Goal: Task Accomplishment & Management: Manage account settings

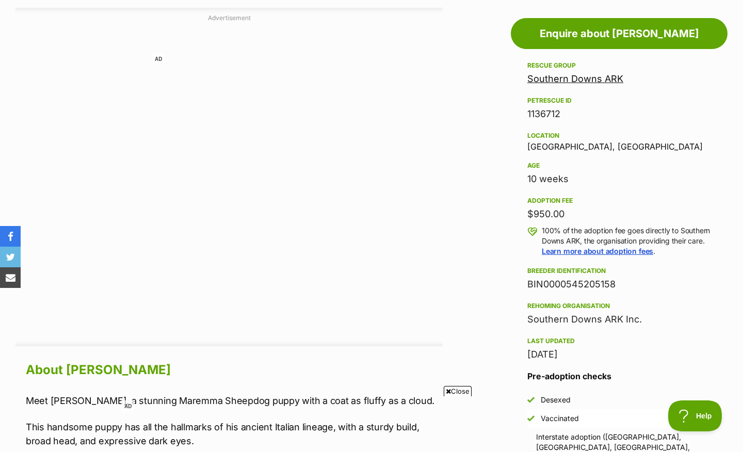
scroll to position [535, 0]
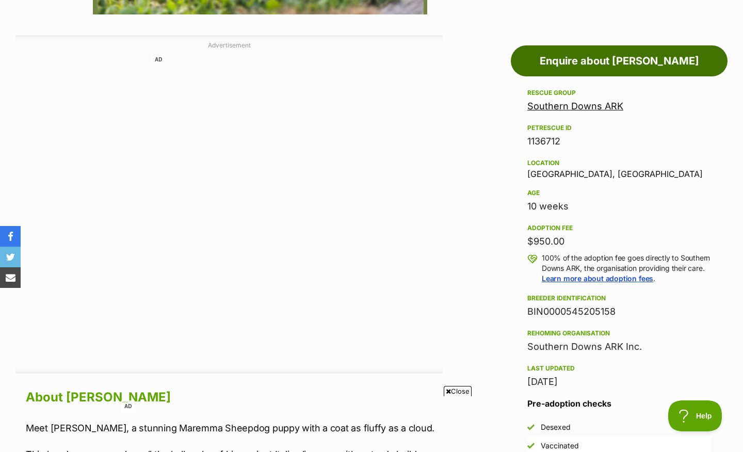
click at [610, 63] on link "Enquire about Larry" at bounding box center [619, 60] width 217 height 31
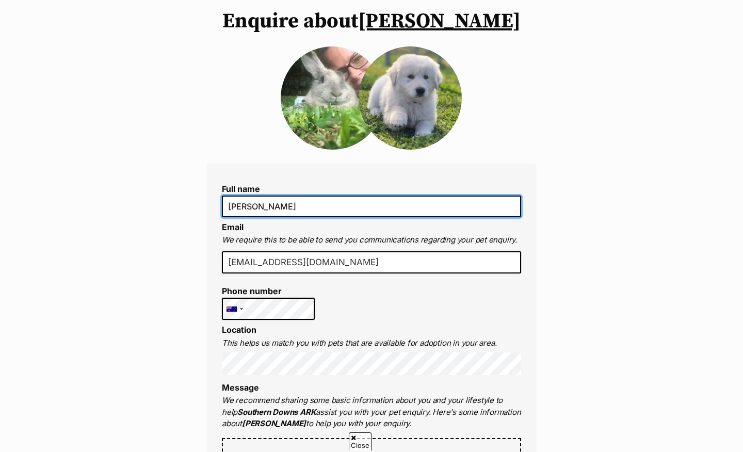
click at [280, 207] on input "Lucy Barton-Greenwood" at bounding box center [371, 207] width 299 height 22
type input "Lucy Greenwood"
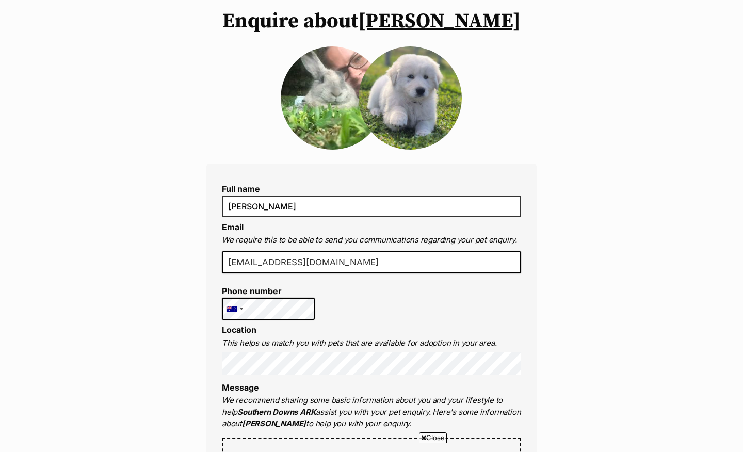
drag, startPoint x: 374, startPoint y: 264, endPoint x: 227, endPoint y: 261, distance: 147.2
click at [227, 261] on input "lucygreenwood73@hotmail.com" at bounding box center [371, 262] width 299 height 23
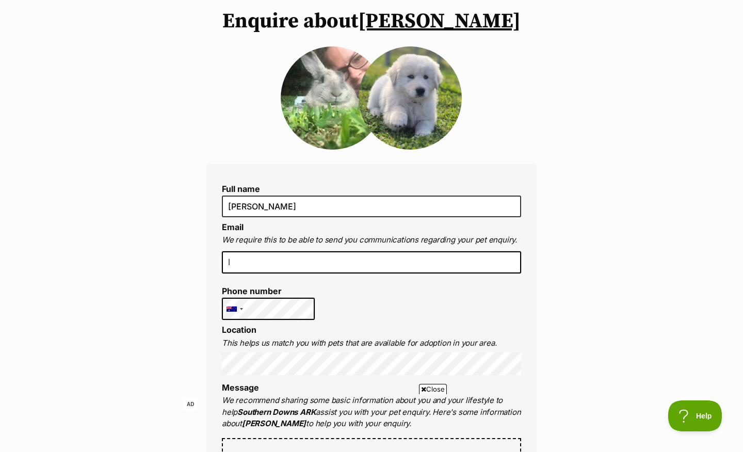
type input "lucylucy2903@icloud.com"
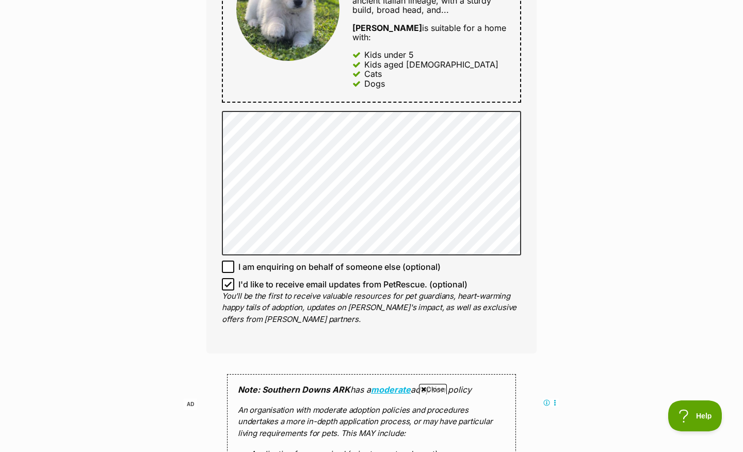
scroll to position [582, 0]
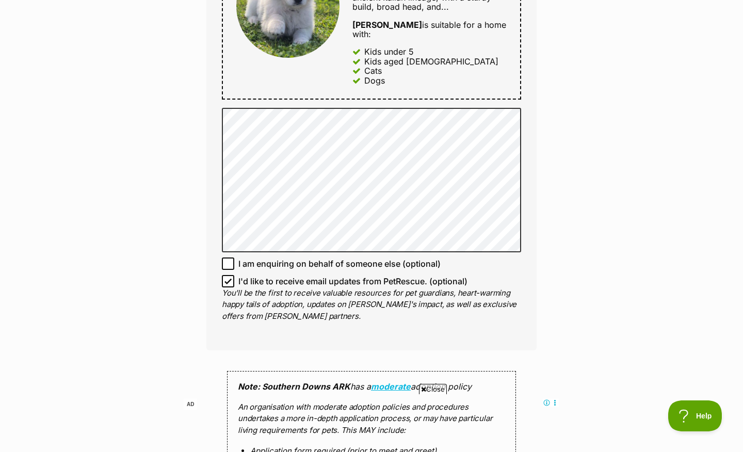
click at [228, 260] on icon at bounding box center [228, 263] width 7 height 7
click at [228, 258] on input "I am enquiring on behalf of someone else (optional)" at bounding box center [228, 264] width 12 height 12
checkbox input "true"
click at [229, 278] on icon at bounding box center [228, 281] width 7 height 7
click at [229, 275] on input "I'd like to receive email updates from PetRescue. (optional)" at bounding box center [228, 281] width 12 height 12
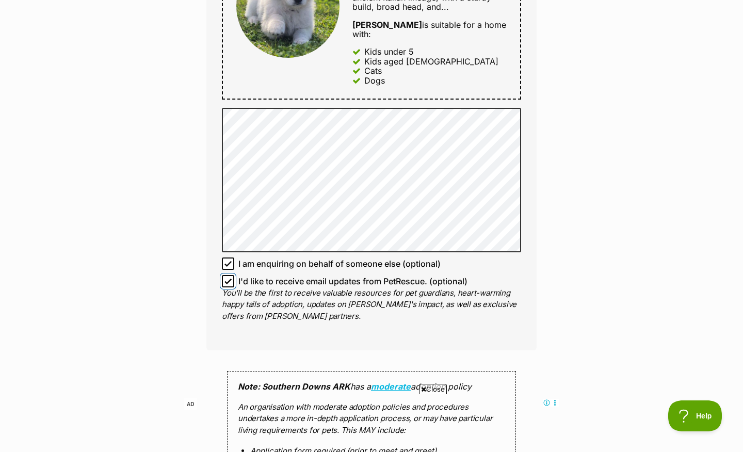
checkbox input "false"
click at [228, 260] on icon at bounding box center [228, 263] width 7 height 7
click at [228, 258] on input "I am enquiring on behalf of someone else (optional)" at bounding box center [228, 264] width 12 height 12
checkbox input "false"
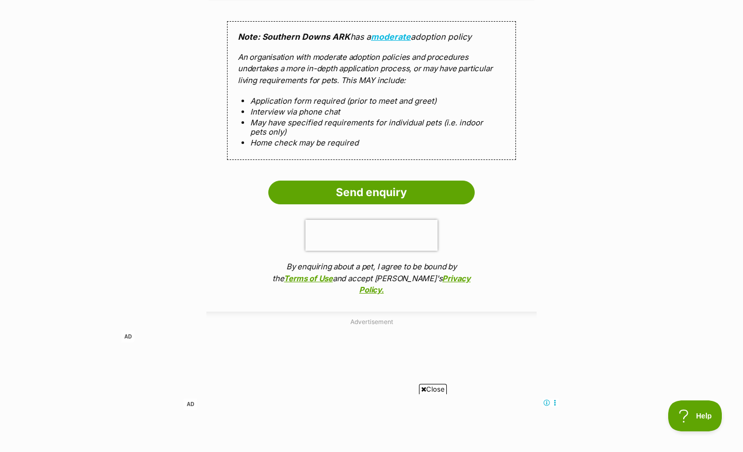
scroll to position [1065, 0]
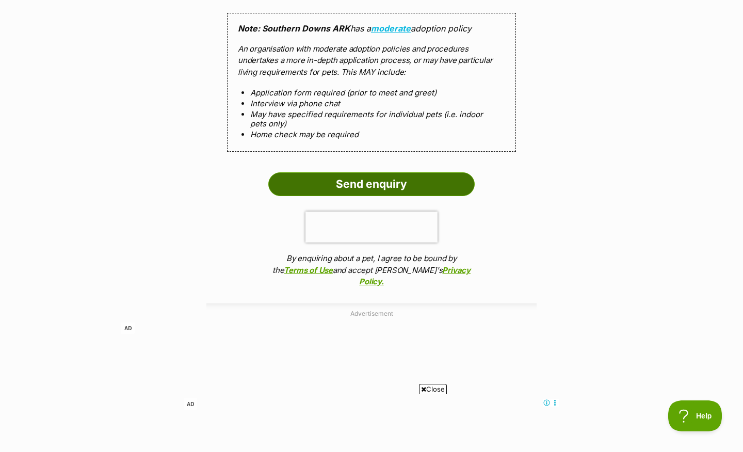
click at [390, 172] on input "Send enquiry" at bounding box center [371, 184] width 206 height 24
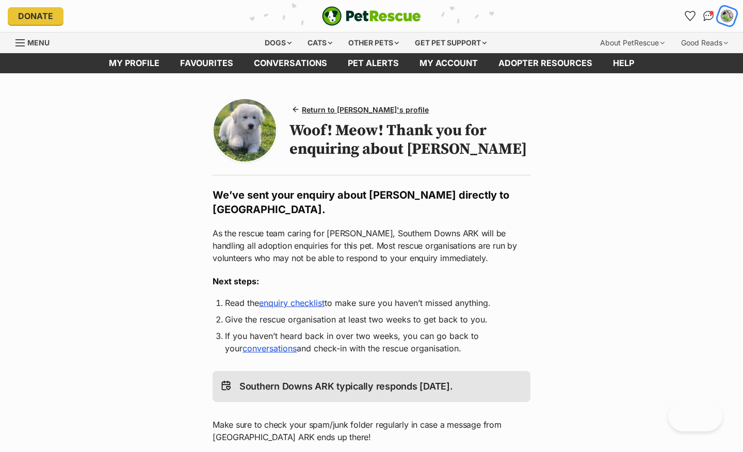
click at [727, 18] on img "My account" at bounding box center [727, 15] width 13 height 13
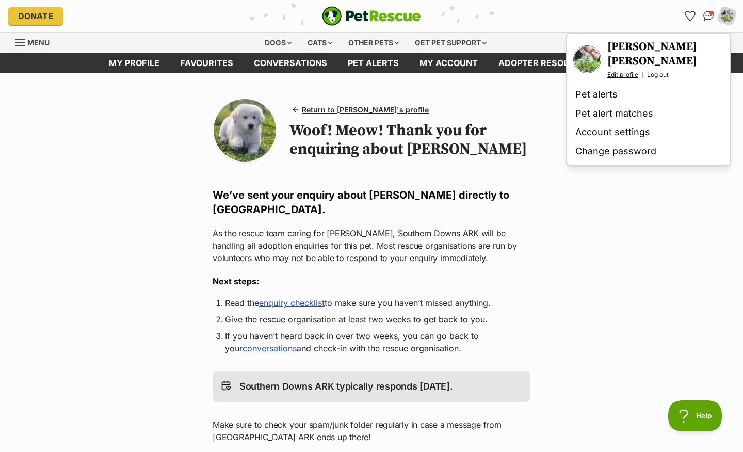
click at [629, 74] on link "Edit profile" at bounding box center [623, 75] width 31 height 8
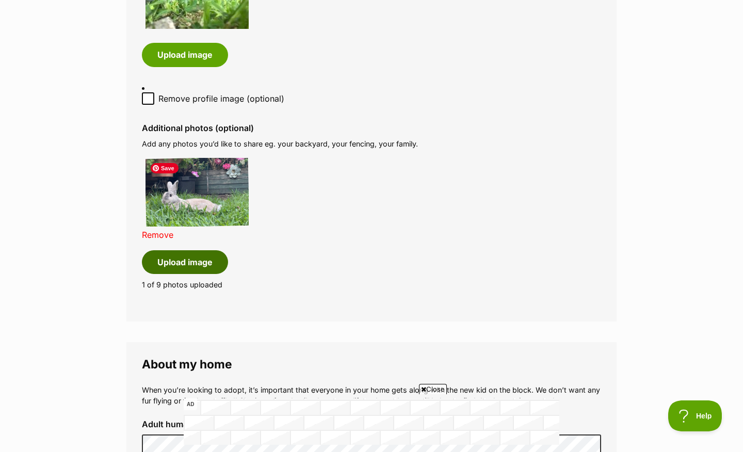
scroll to position [641, 0]
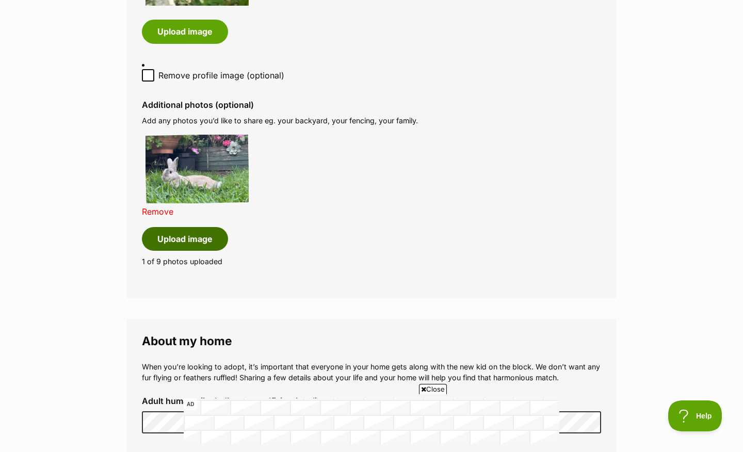
click at [200, 242] on button "Upload image" at bounding box center [185, 239] width 86 height 24
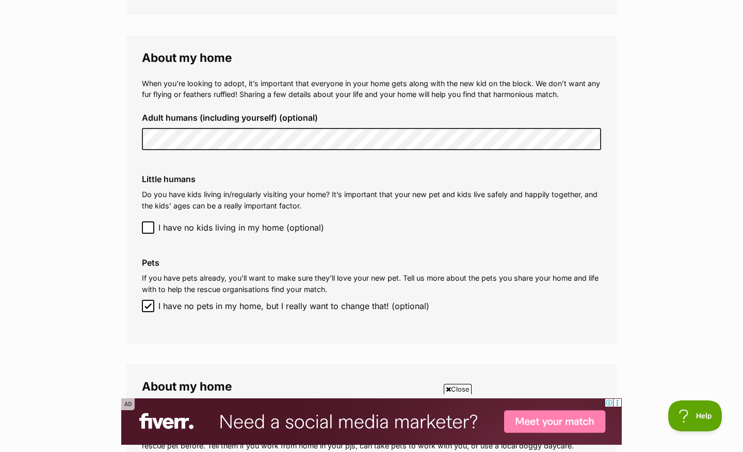
scroll to position [1055, 0]
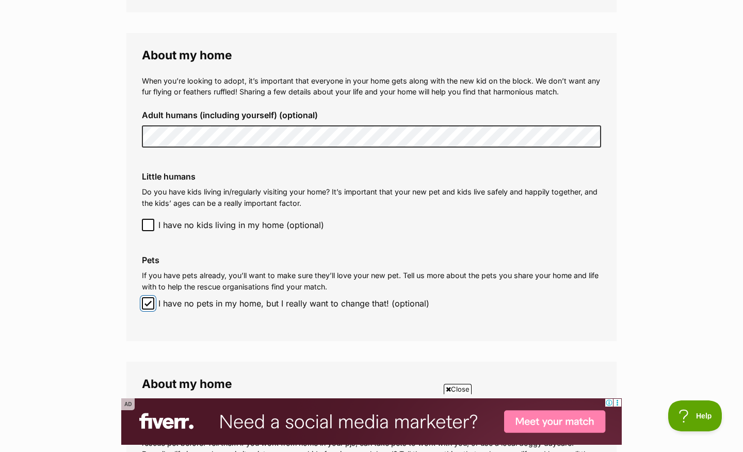
click at [146, 308] on input "I have no pets in my home, but I really want to change that! (optional)" at bounding box center [148, 303] width 12 height 12
checkbox input "false"
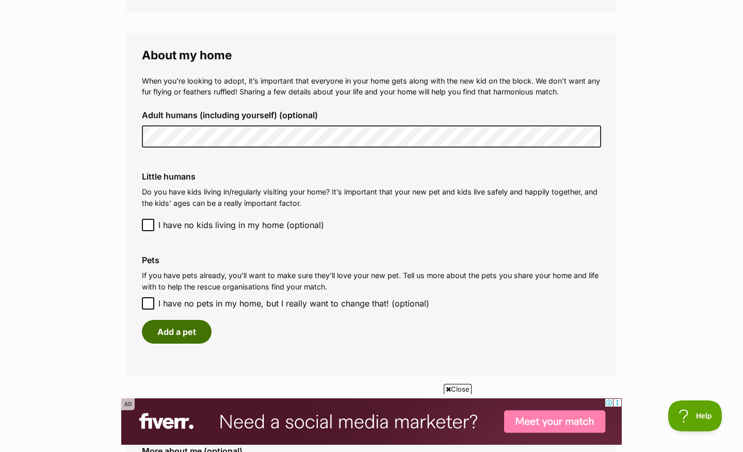
click at [184, 336] on button "Add a pet" at bounding box center [177, 332] width 70 height 24
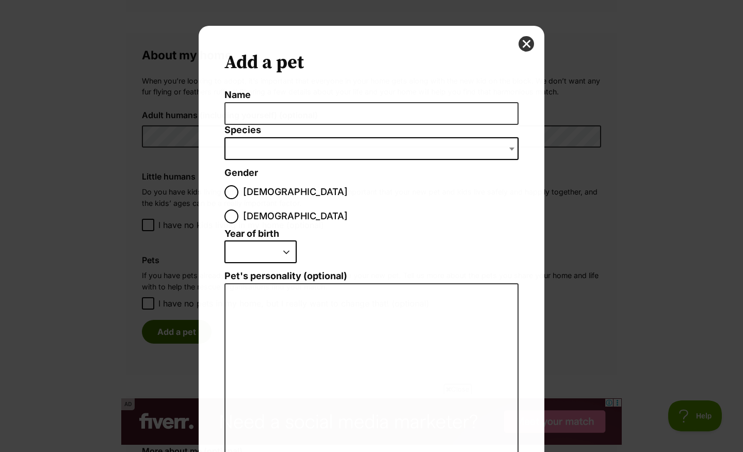
scroll to position [0, 0]
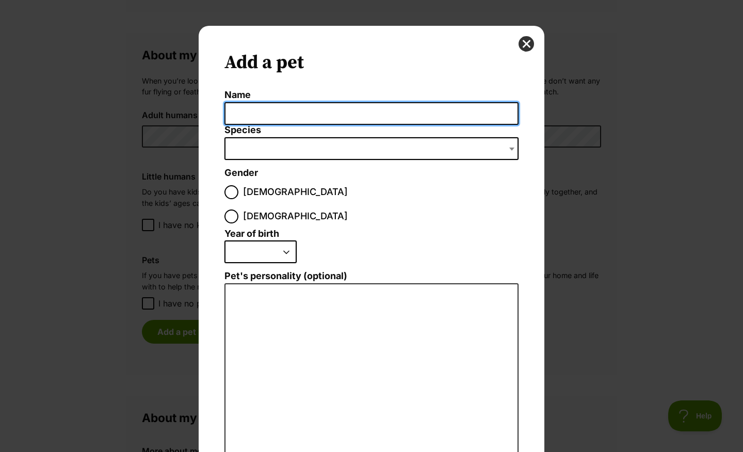
click at [284, 116] on input "Name" at bounding box center [372, 113] width 294 height 23
type input "Mrs Kisses"
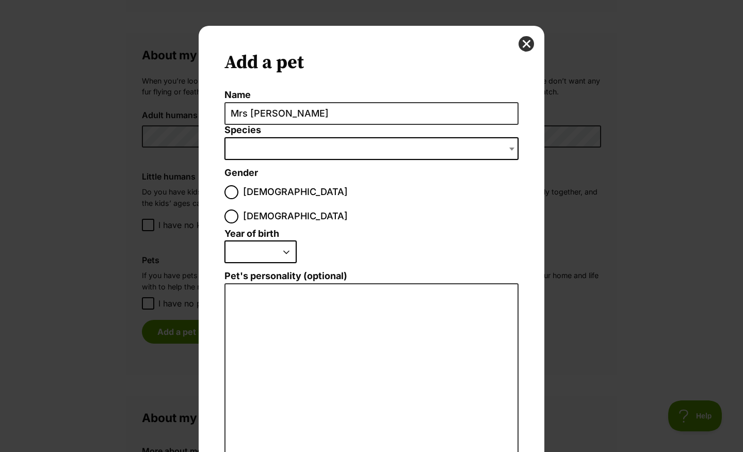
click at [290, 151] on span "Dialog Window - Close (Press escape to close)" at bounding box center [372, 148] width 294 height 23
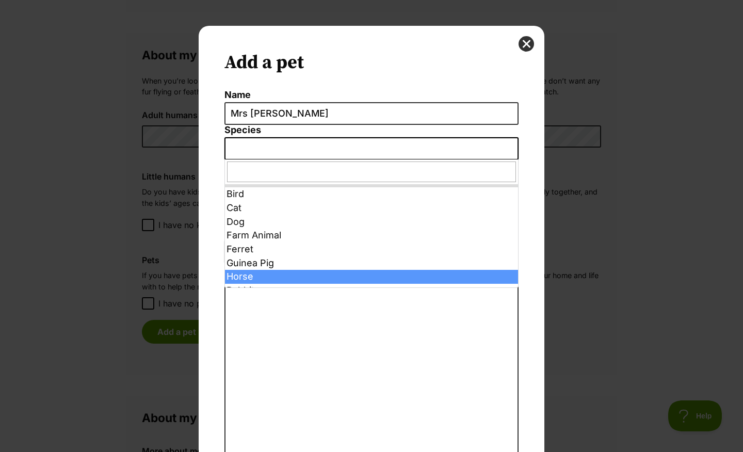
scroll to position [24, 0]
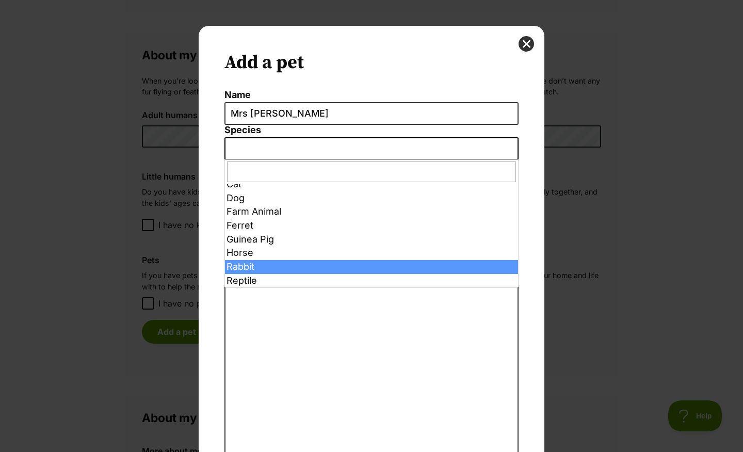
select select "4"
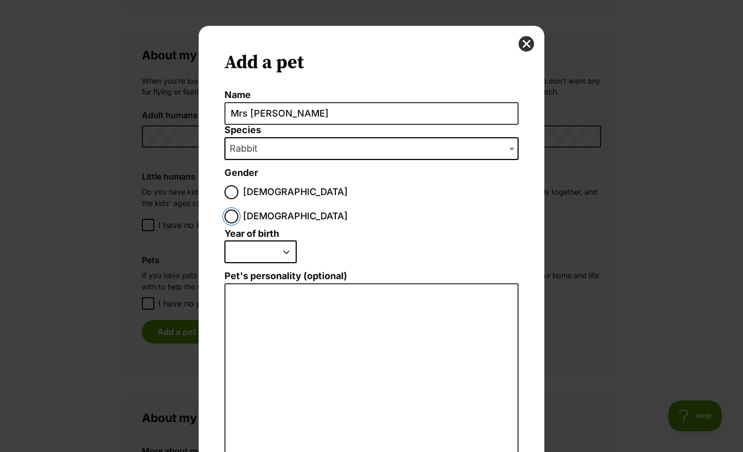
click at [239, 210] on input "Female" at bounding box center [232, 217] width 14 height 14
radio input "true"
click at [286, 241] on select "2025 2024 2023 2022 2021 2020 2019 2018 2017 2016 2015 2014 2013 2012 2011 2010…" at bounding box center [261, 252] width 72 height 23
select select "2021"
click at [225, 241] on select "2025 2024 2023 2022 2021 2020 2019 2018 2017 2016 2015 2014 2013 2012 2011 2010…" at bounding box center [261, 252] width 72 height 23
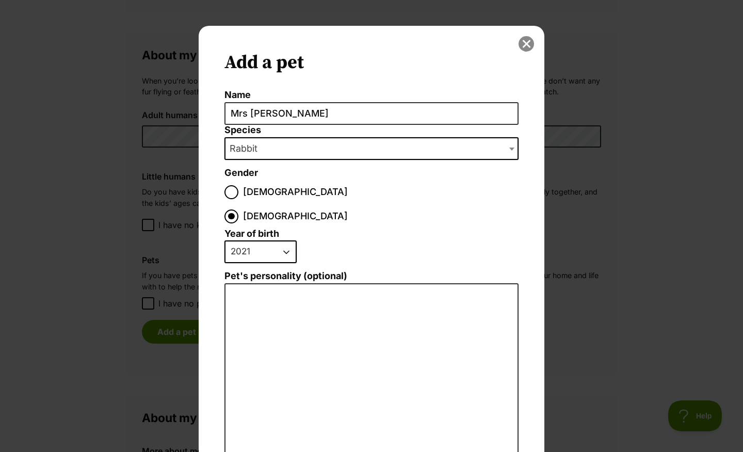
click at [524, 45] on button "close" at bounding box center [526, 43] width 15 height 15
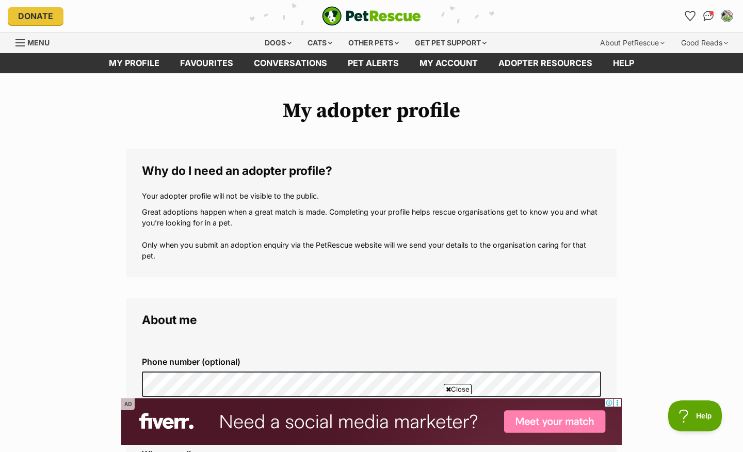
scroll to position [1055, 0]
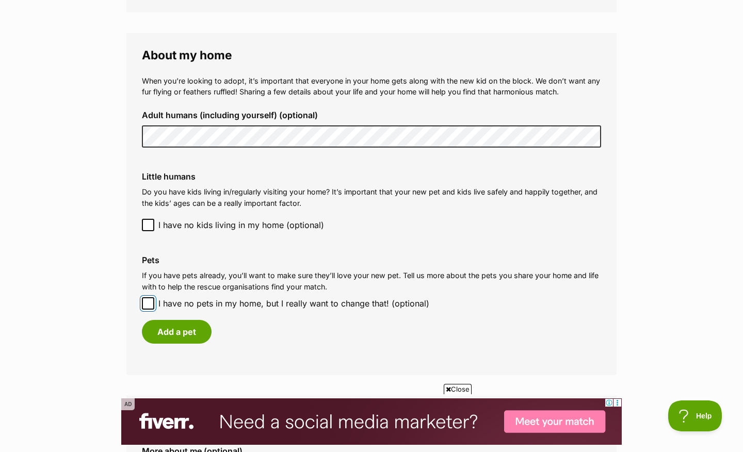
click at [144, 307] on input "I have no pets in my home, but I really want to change that! (optional)" at bounding box center [148, 303] width 12 height 12
checkbox input "true"
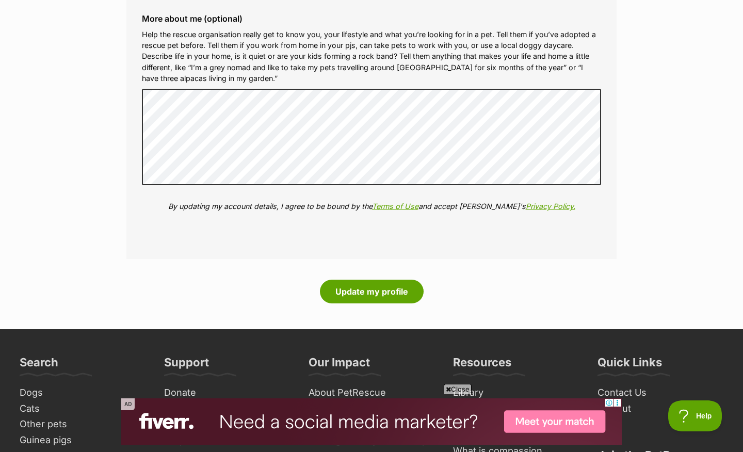
scroll to position [1444, 0]
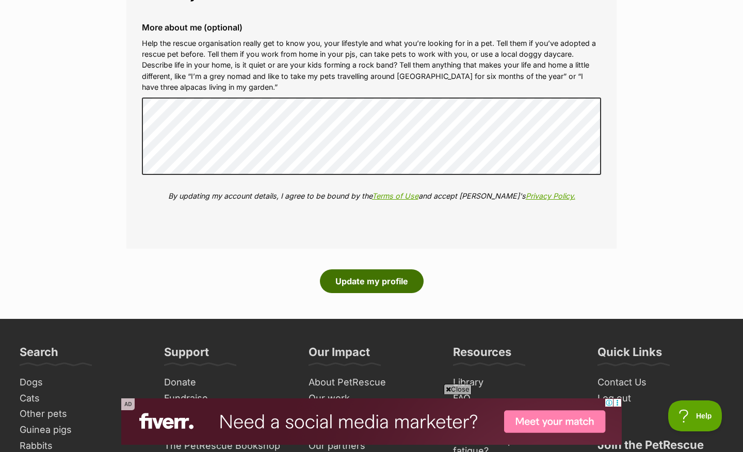
click at [376, 285] on button "Update my profile" at bounding box center [372, 281] width 104 height 24
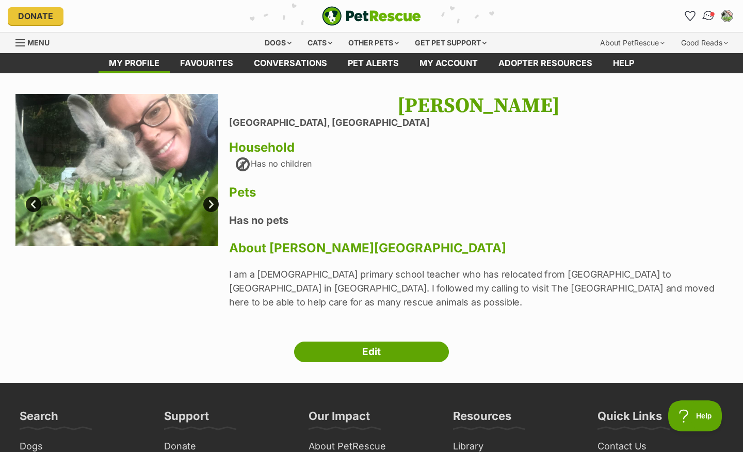
click at [707, 19] on img "Conversations" at bounding box center [709, 15] width 14 height 13
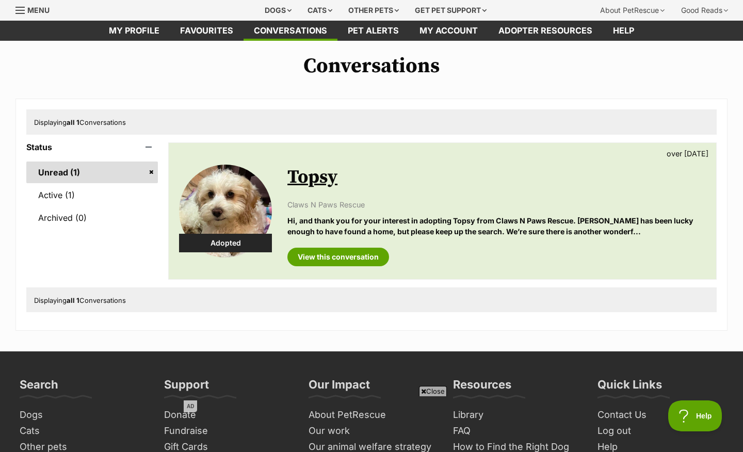
click at [152, 173] on link "Unread (1)" at bounding box center [92, 173] width 132 height 22
click at [88, 164] on link "Unread (1)" at bounding box center [92, 173] width 132 height 22
click at [153, 171] on link "Unread (1)" at bounding box center [92, 173] width 132 height 22
click at [59, 190] on link "Active (1)" at bounding box center [92, 195] width 132 height 22
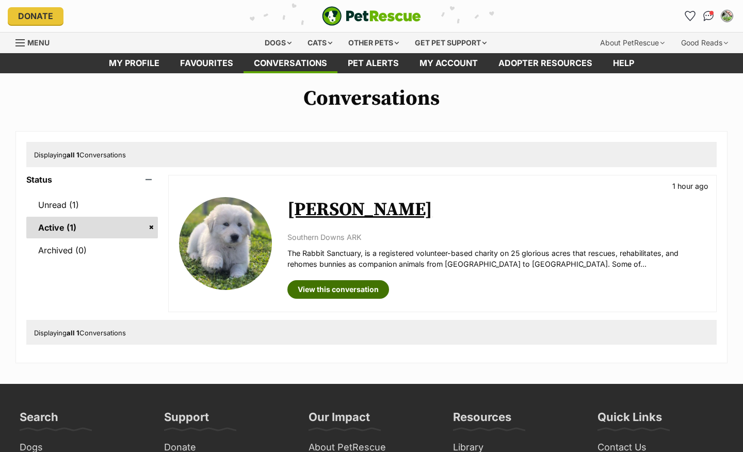
click at [373, 287] on link "View this conversation" at bounding box center [339, 289] width 102 height 19
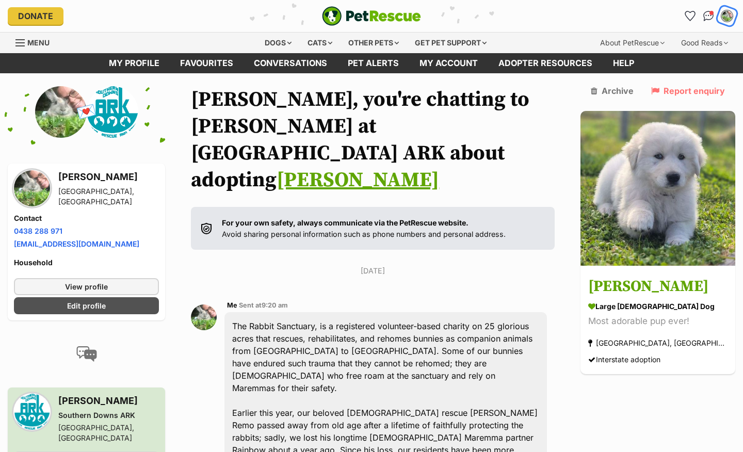
click at [725, 21] on img "My account" at bounding box center [727, 15] width 13 height 13
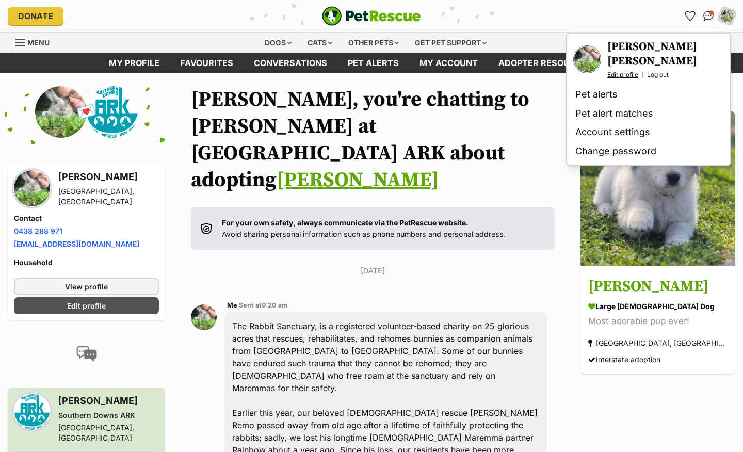
click at [631, 76] on link "Edit profile" at bounding box center [623, 75] width 31 height 8
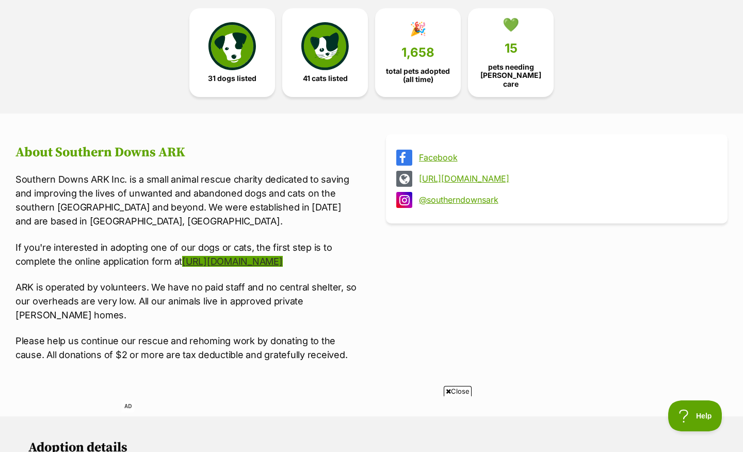
click at [182, 267] on link "[URL][DOMAIN_NAME]" at bounding box center [232, 261] width 100 height 11
click at [217, 267] on link "[URL][DOMAIN_NAME]" at bounding box center [232, 261] width 100 height 11
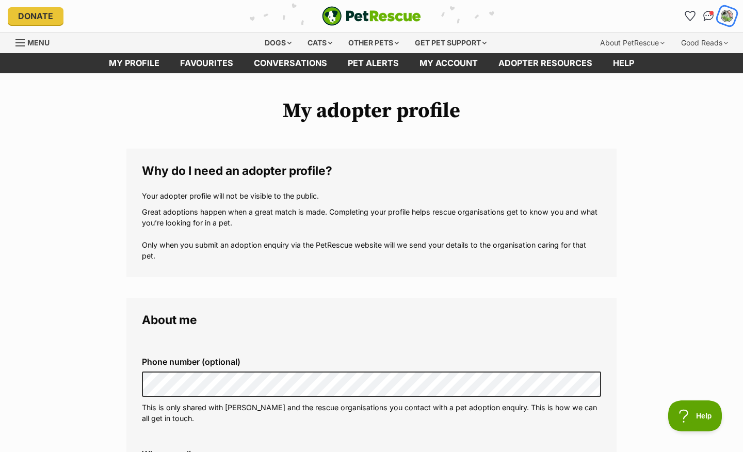
click at [728, 17] on img "My account" at bounding box center [727, 15] width 13 height 13
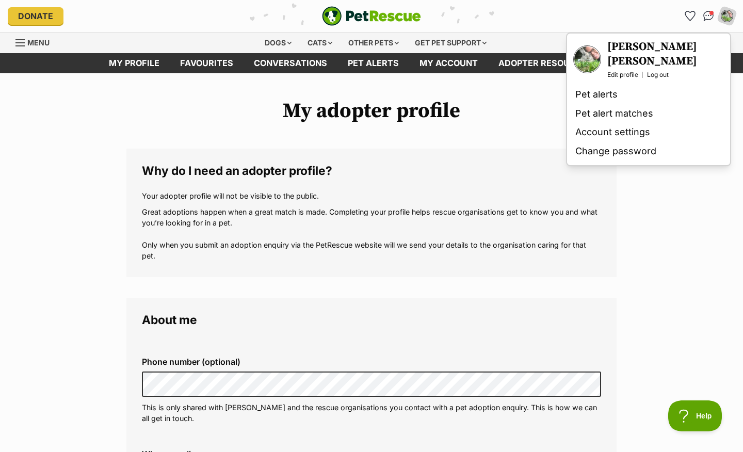
click at [621, 58] on h3 "[PERSON_NAME] [PERSON_NAME]" at bounding box center [666, 54] width 117 height 29
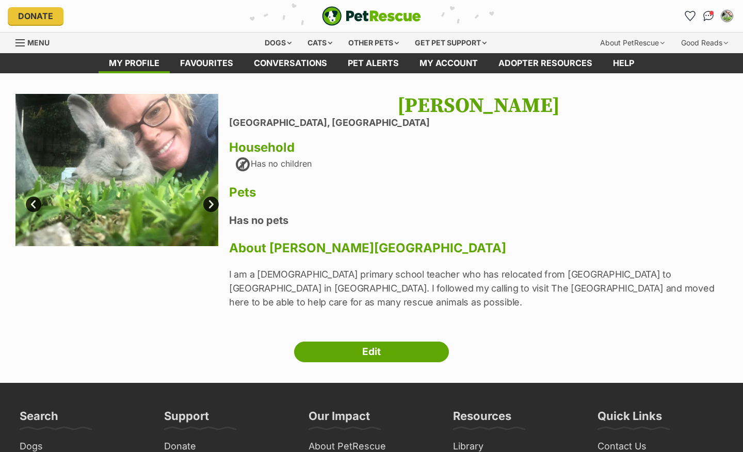
click at [482, 109] on h1 "[PERSON_NAME]" at bounding box center [478, 106] width 499 height 24
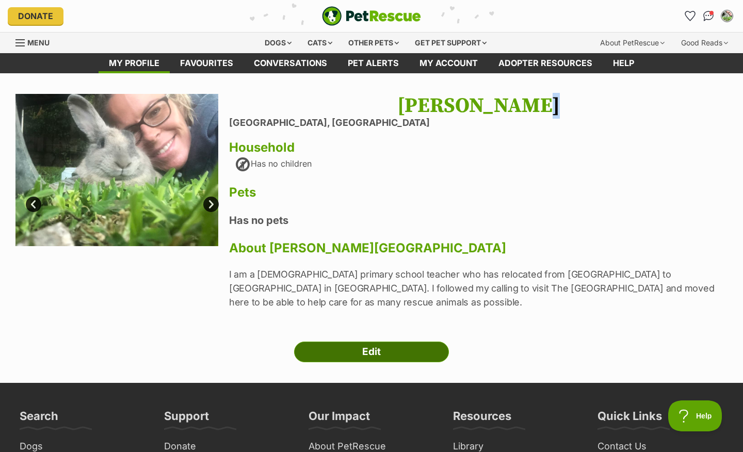
click at [388, 344] on link "Edit" at bounding box center [371, 352] width 155 height 21
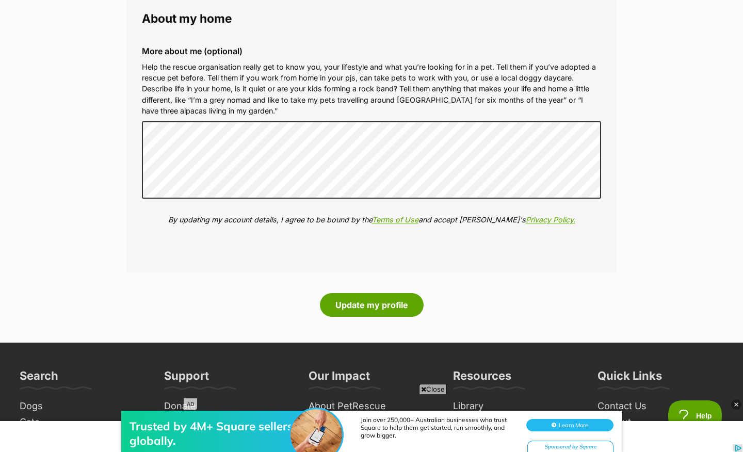
scroll to position [1422, 0]
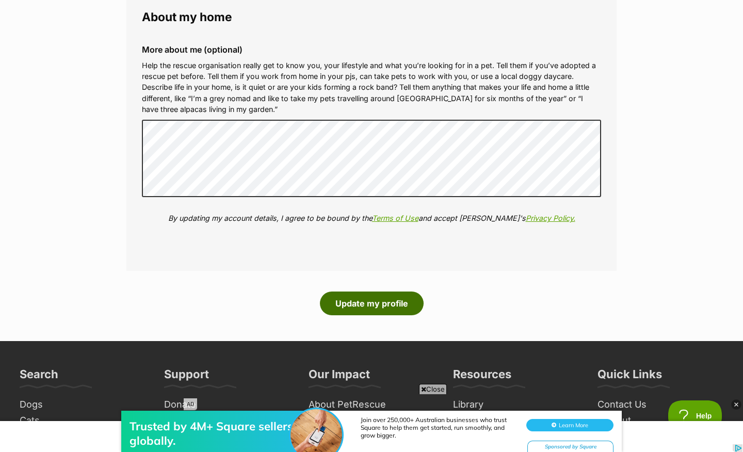
click at [393, 303] on button "Update my profile" at bounding box center [372, 304] width 104 height 24
